Goal: Task Accomplishment & Management: Complete application form

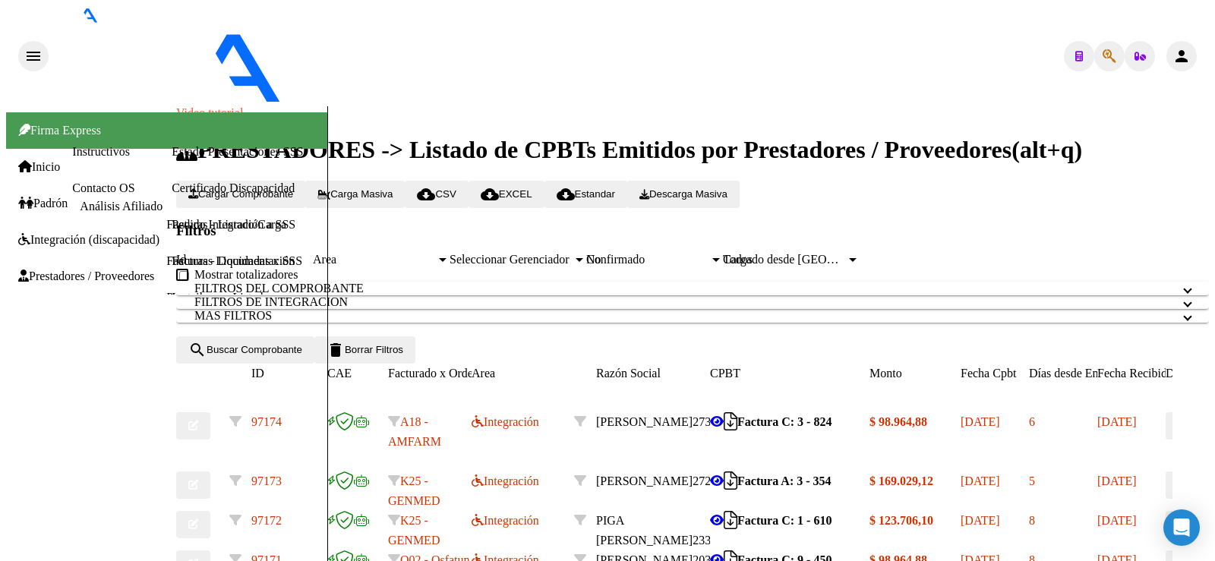
click at [275, 188] on span "Cargar Comprobante" at bounding box center [240, 193] width 105 height 11
click at [43, 376] on div "Firma Express Inicio Instructivos Contacto OS Padrón Análisis Afiliado Integrac…" at bounding box center [166, 516] width 321 height 821
click at [293, 188] on span "Cargar Comprobante" at bounding box center [240, 193] width 105 height 11
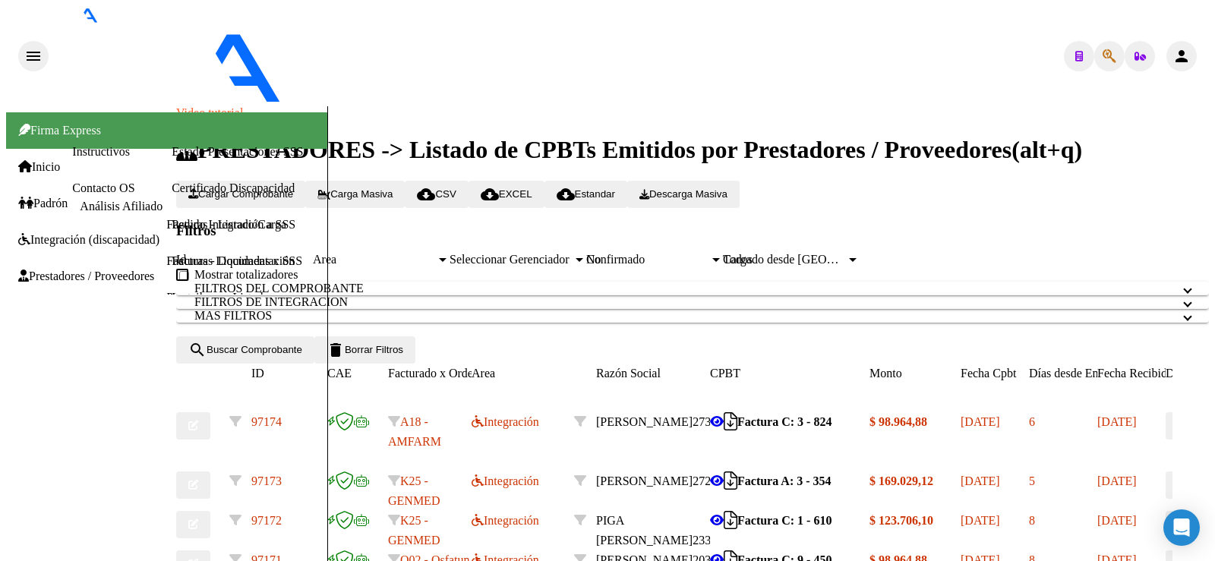
click at [293, 188] on span "Cargar Comprobante" at bounding box center [240, 193] width 105 height 11
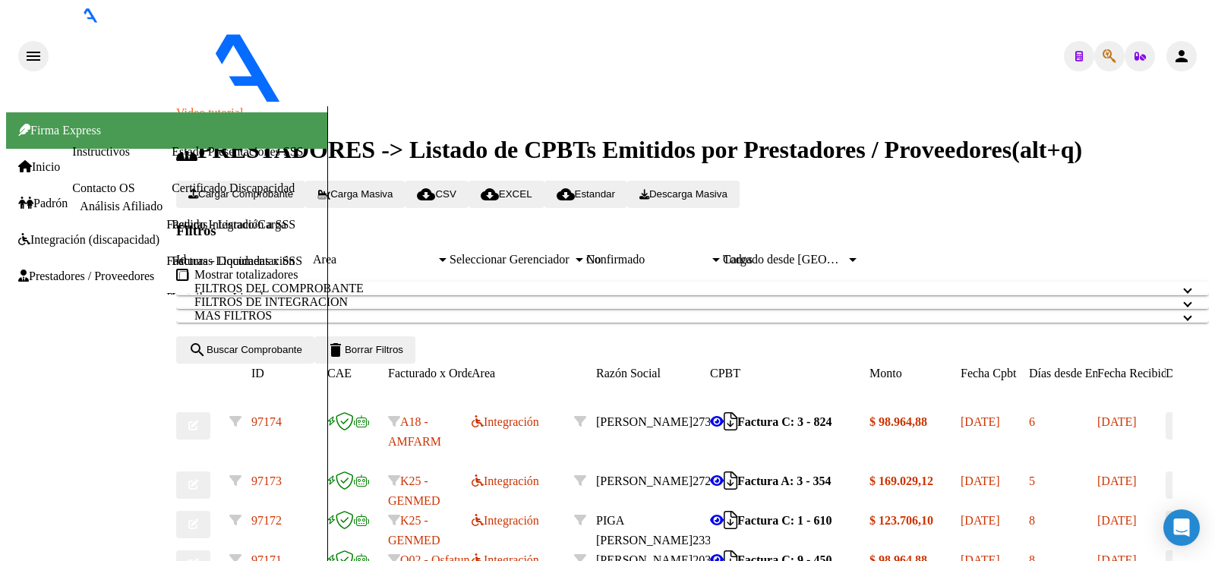
scroll to position [256, 0]
click at [60, 160] on link "Inicio" at bounding box center [39, 167] width 42 height 14
click at [72, 145] on link "Instructivos" at bounding box center [101, 151] width 58 height 13
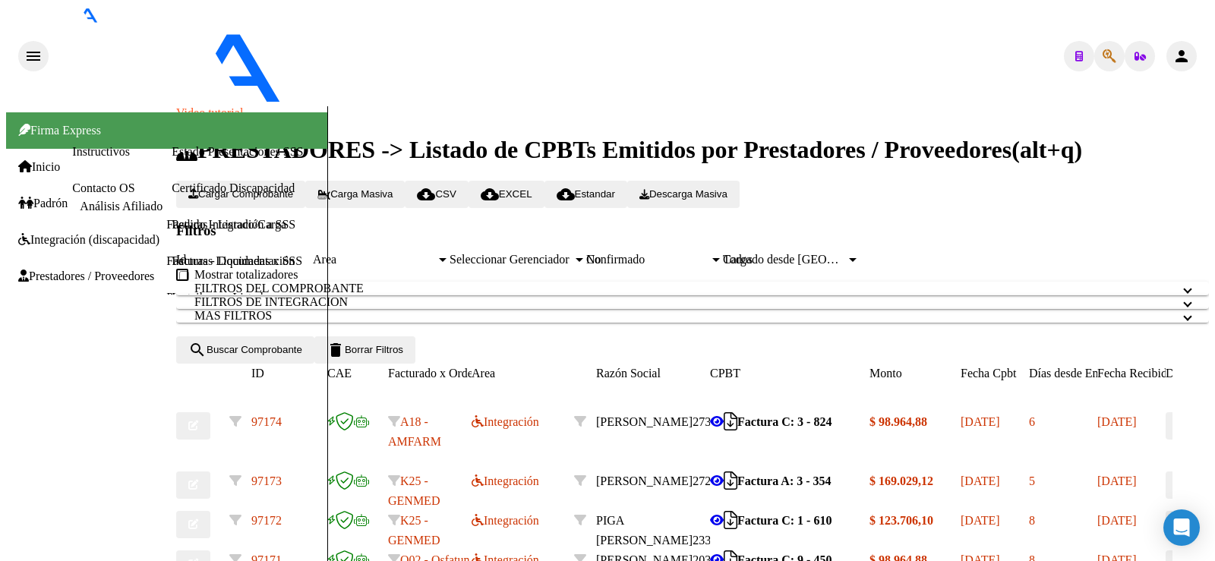
click at [72, 145] on link "Instructivos" at bounding box center [101, 151] width 58 height 13
click at [37, 201] on span "Padrón" at bounding box center [42, 204] width 49 height 14
click at [42, 197] on span "Padrón" at bounding box center [42, 204] width 49 height 14
click at [41, 160] on span "Inicio" at bounding box center [39, 167] width 42 height 14
click at [72, 145] on link "Instructivos" at bounding box center [101, 151] width 58 height 13
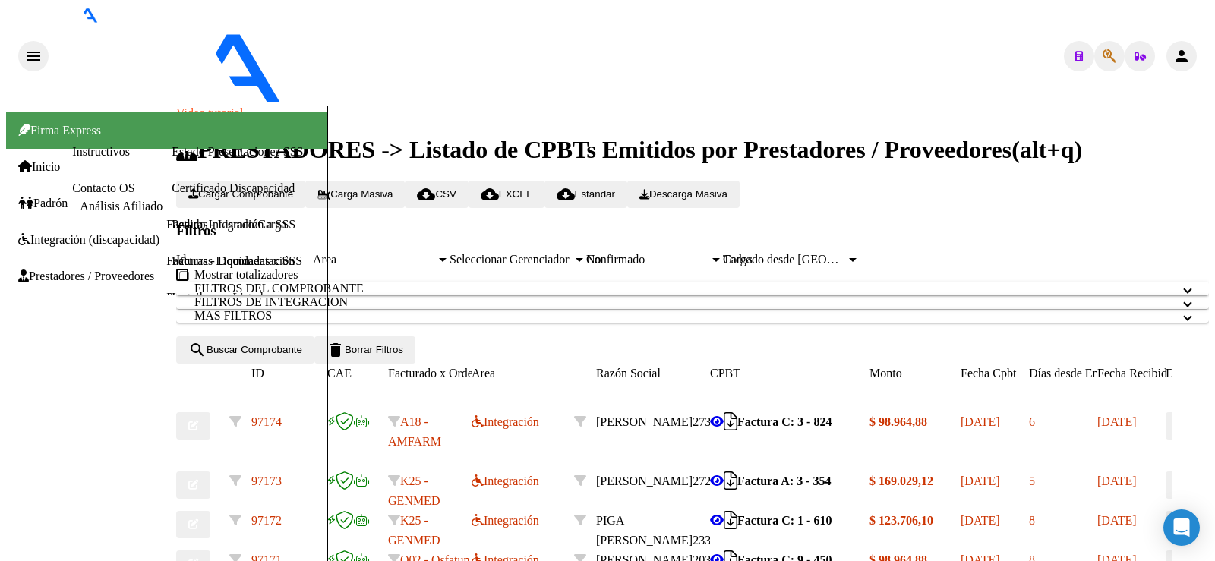
scroll to position [3, 0]
click at [67, 270] on span "Prestadores / Proveedores" at bounding box center [86, 277] width 136 height 14
click at [166, 231] on link "Facturas - Listado/Carga" at bounding box center [226, 224] width 120 height 13
click at [290, 188] on span "Cargar Comprobante" at bounding box center [240, 193] width 105 height 11
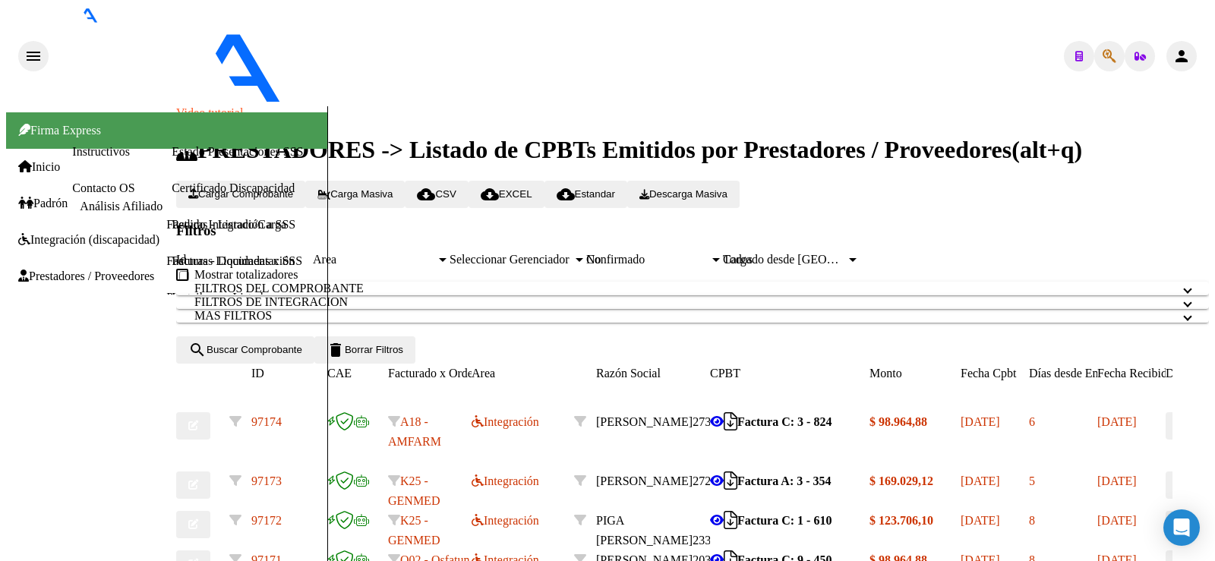
type input "$ 0,00"
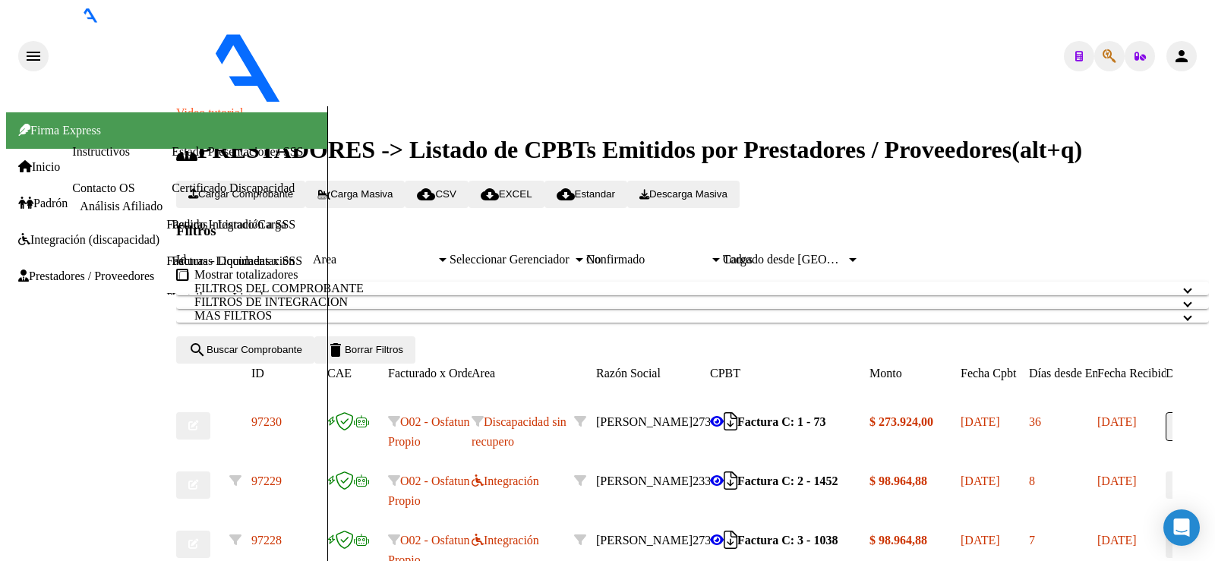
scroll to position [304, 0]
click at [648, 415] on span "[PERSON_NAME]" at bounding box center [644, 421] width 96 height 13
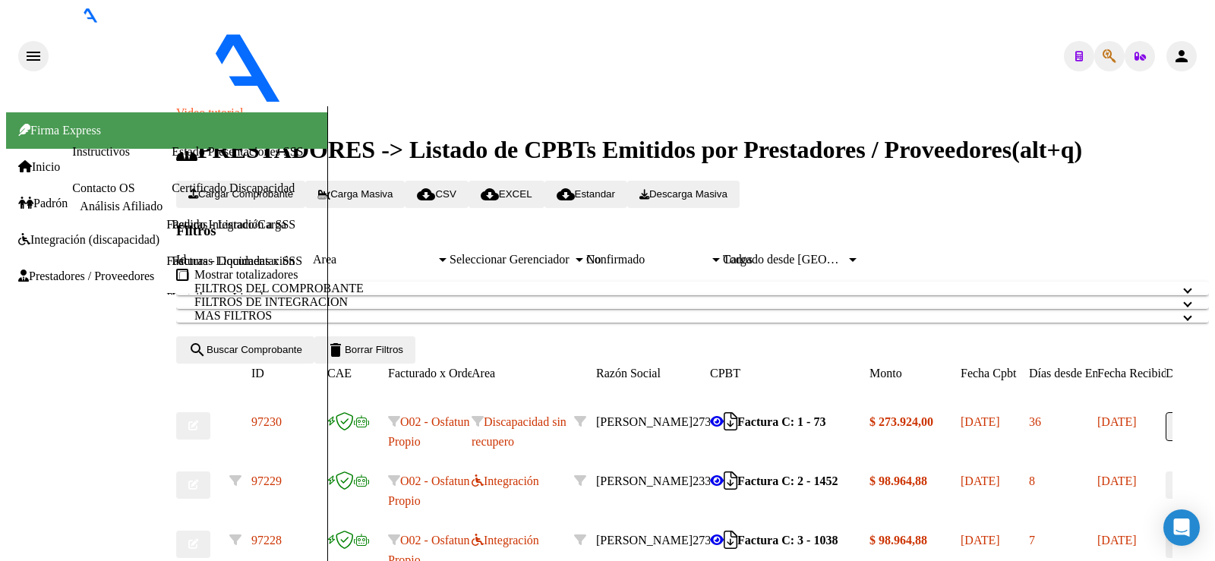
type input "$ 0,00"
type input "Planilla de Horarios"
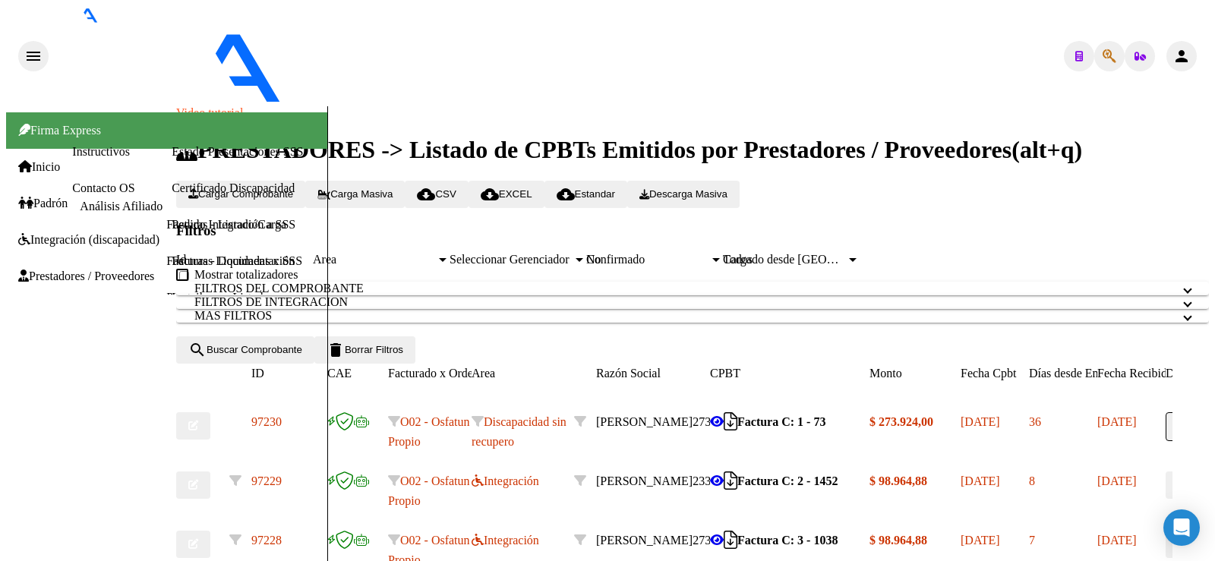
type input "C:\fakepath\Planilla Cuidadora [DATE].jpeg"
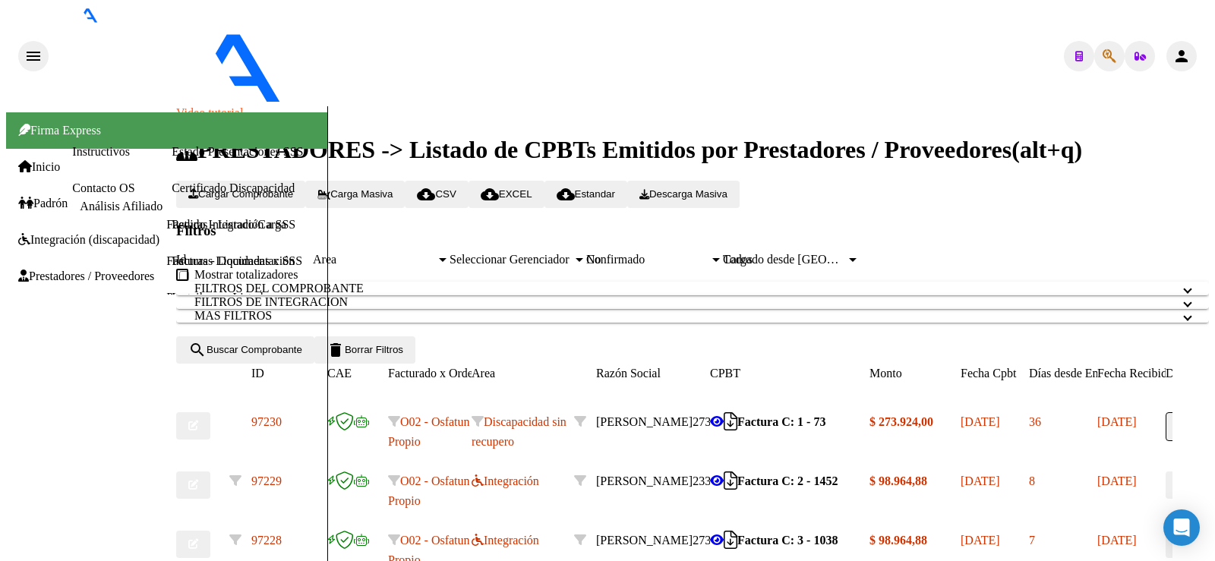
type input "Autorización"
type input "C:\fakepath\Autorización.jpg"
type input "Autorización auditoría [PERSON_NAME][GEOGRAPHIC_DATA]"
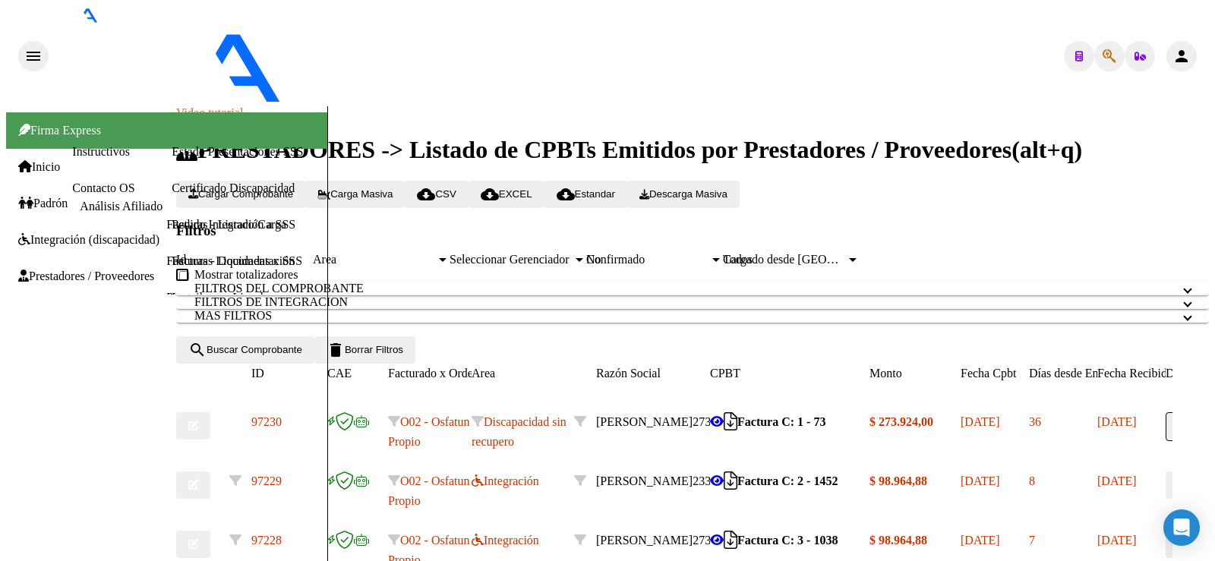
type input "Autorización Agosto"
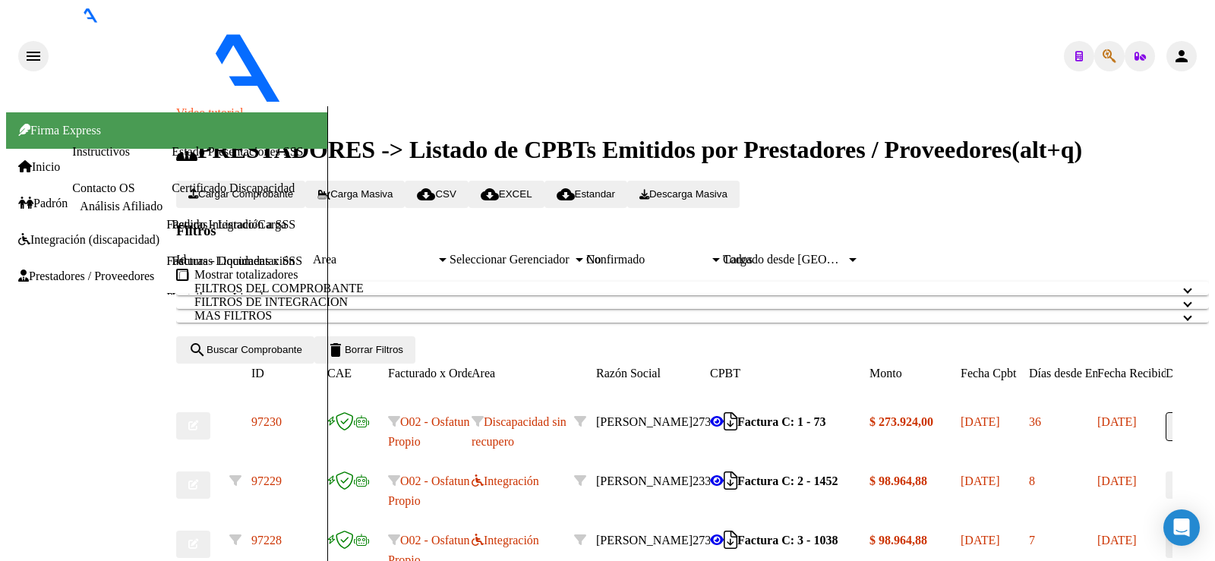
type input "C:\fakepath\Autorización Agosto.pdf"
drag, startPoint x: 800, startPoint y: 345, endPoint x: 752, endPoint y: 356, distance: 49.7
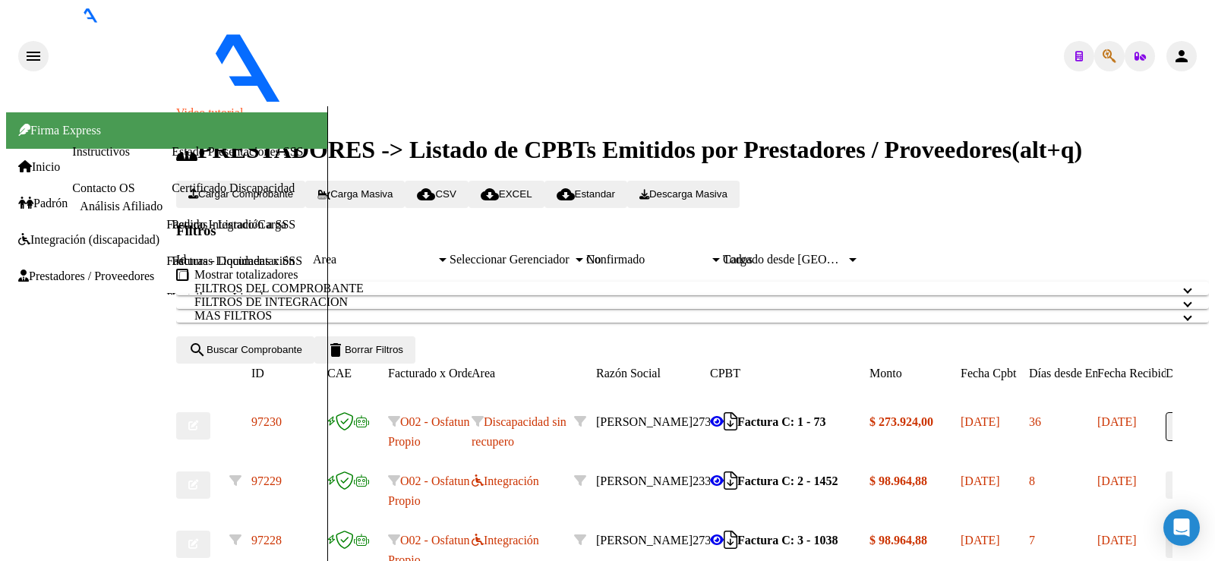
type input "$ 0,00"
